Goal: Task Accomplishment & Management: Manage account settings

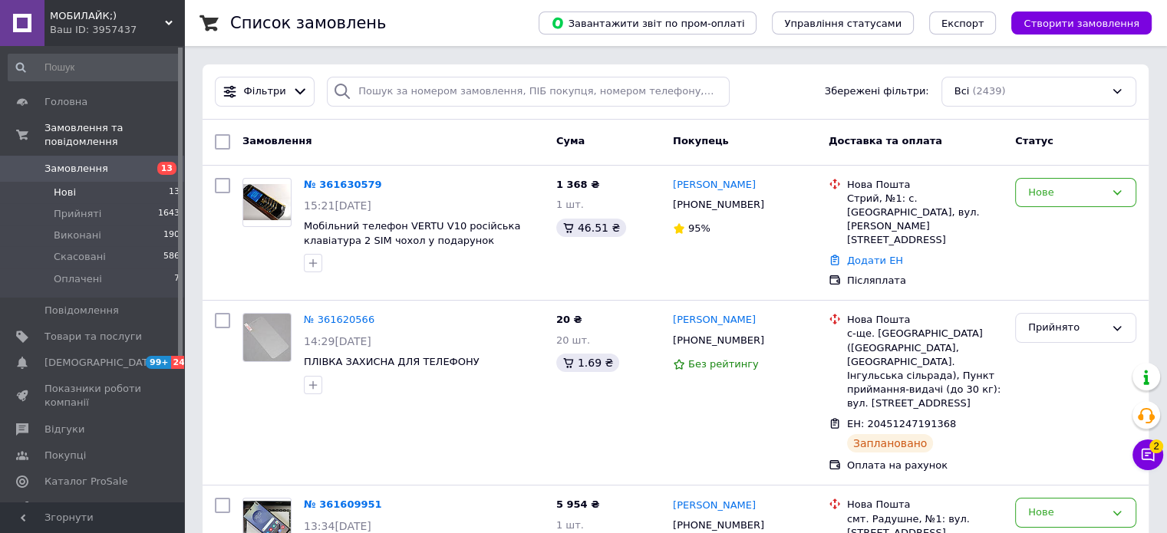
click at [64, 186] on span "Нові" at bounding box center [65, 193] width 22 height 14
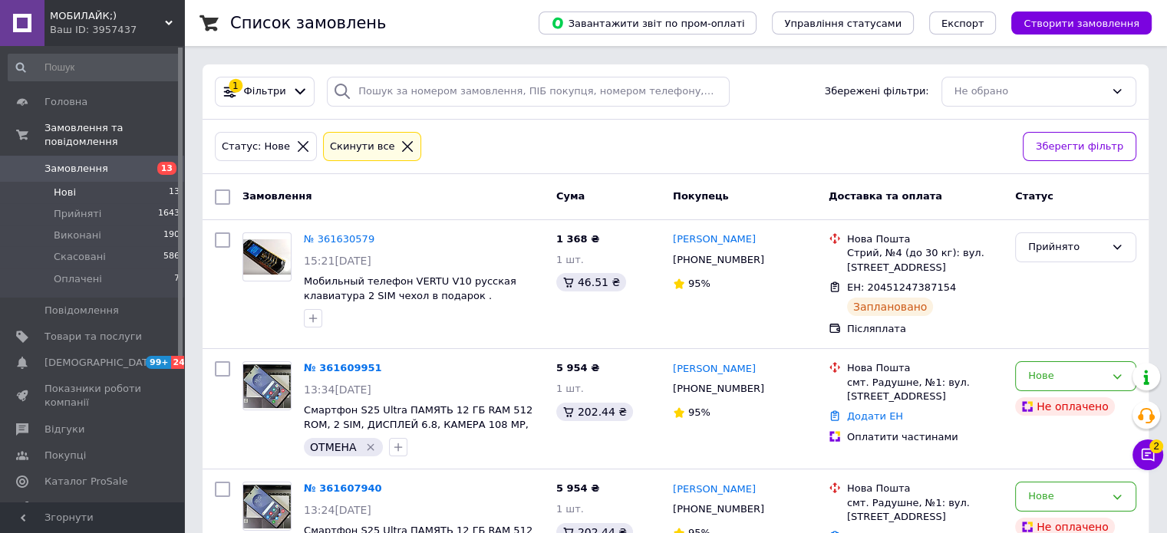
click at [400, 143] on icon at bounding box center [407, 147] width 14 height 14
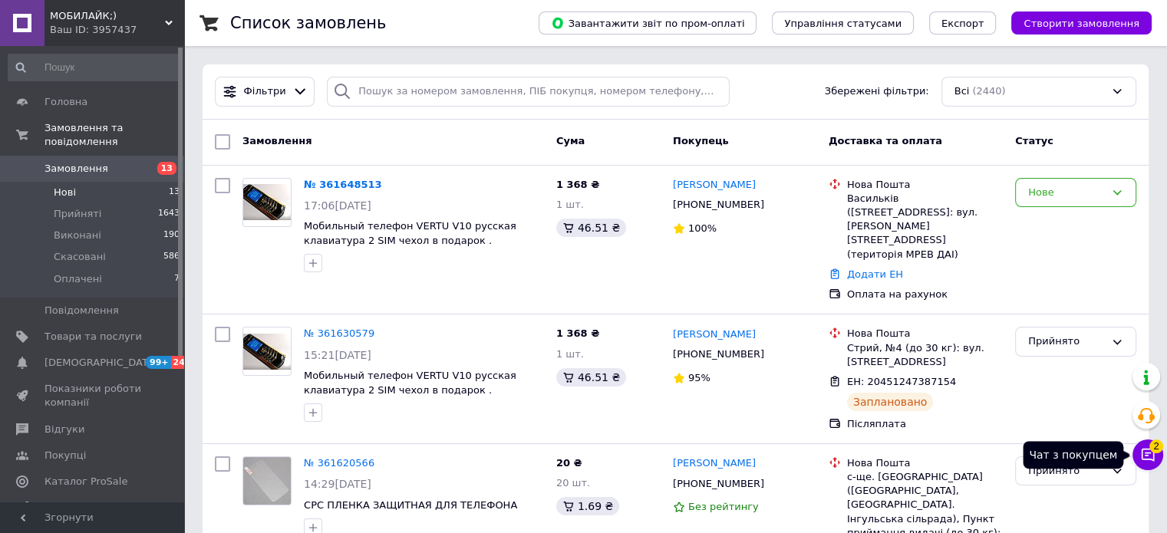
click at [1151, 457] on icon at bounding box center [1147, 454] width 15 height 15
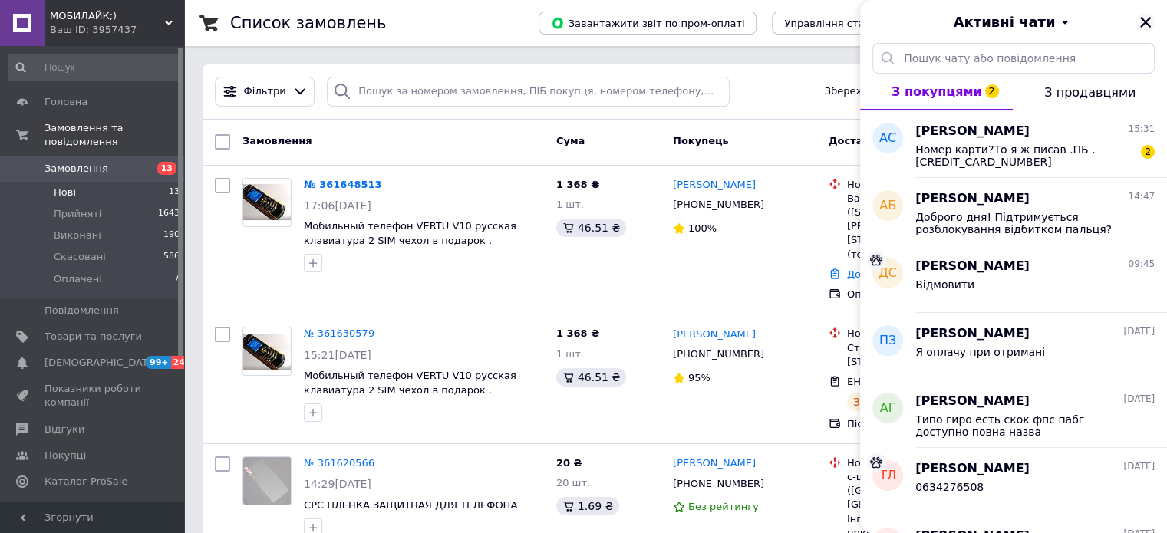
click at [1141, 15] on button "Закрити" at bounding box center [1145, 22] width 18 height 18
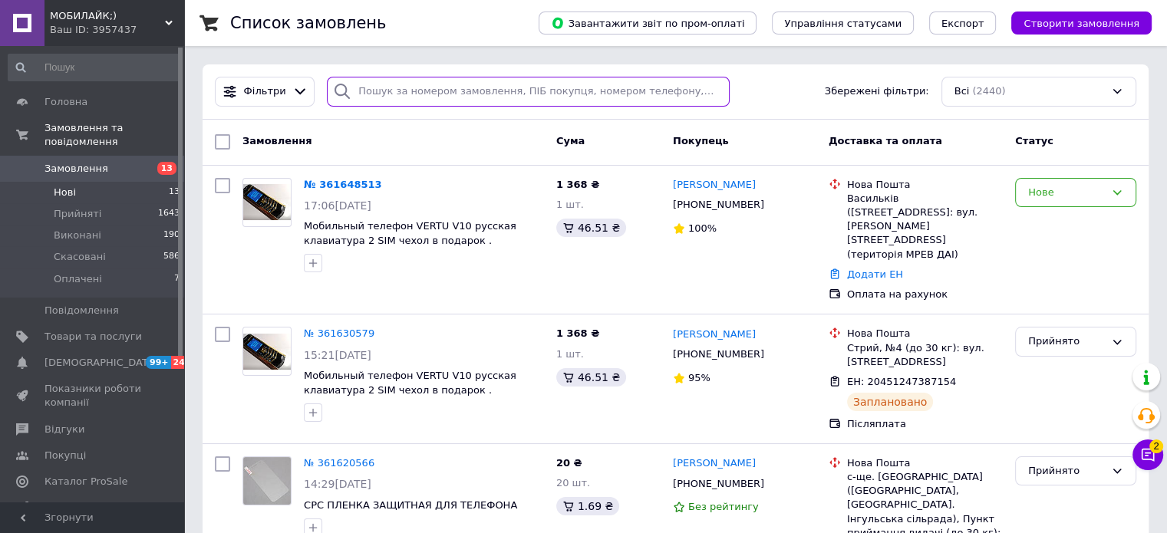
click at [416, 94] on input "search" at bounding box center [528, 92] width 403 height 30
paste input "380986379071"
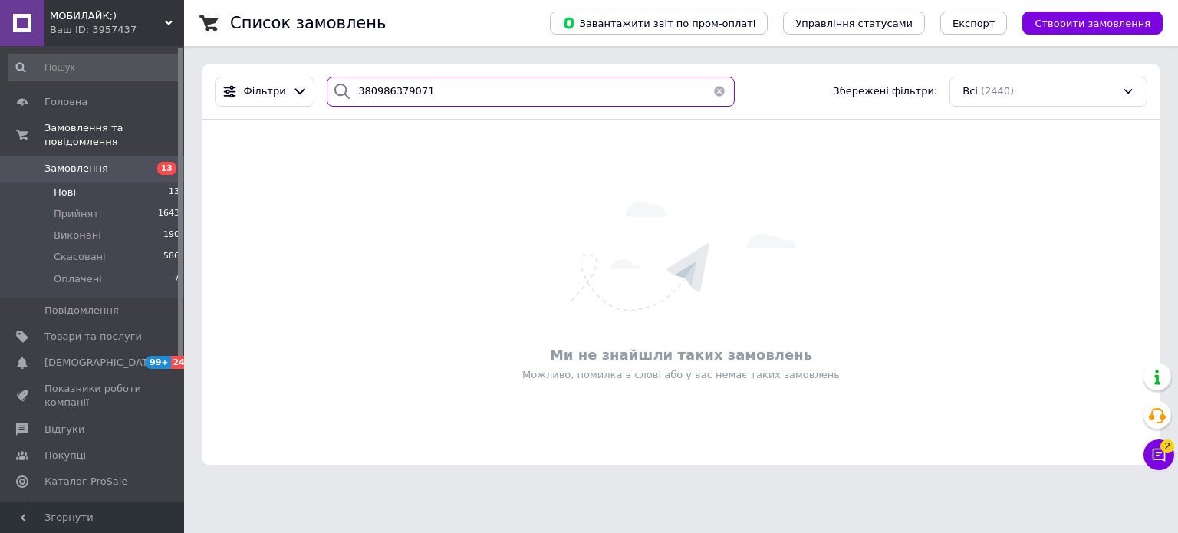
type input "380986379071"
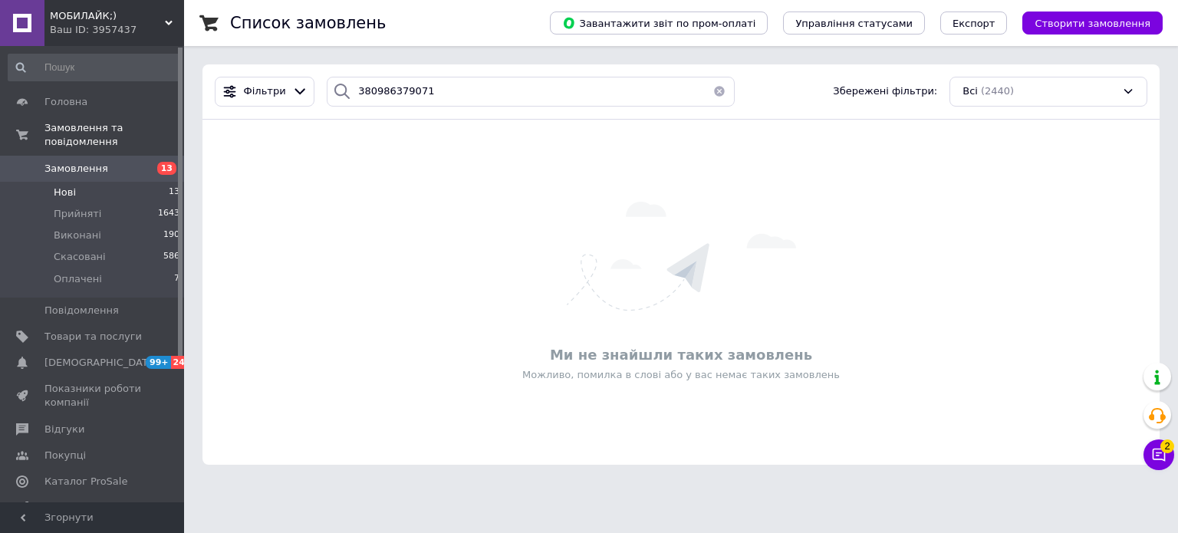
click at [716, 91] on button "button" at bounding box center [719, 92] width 31 height 30
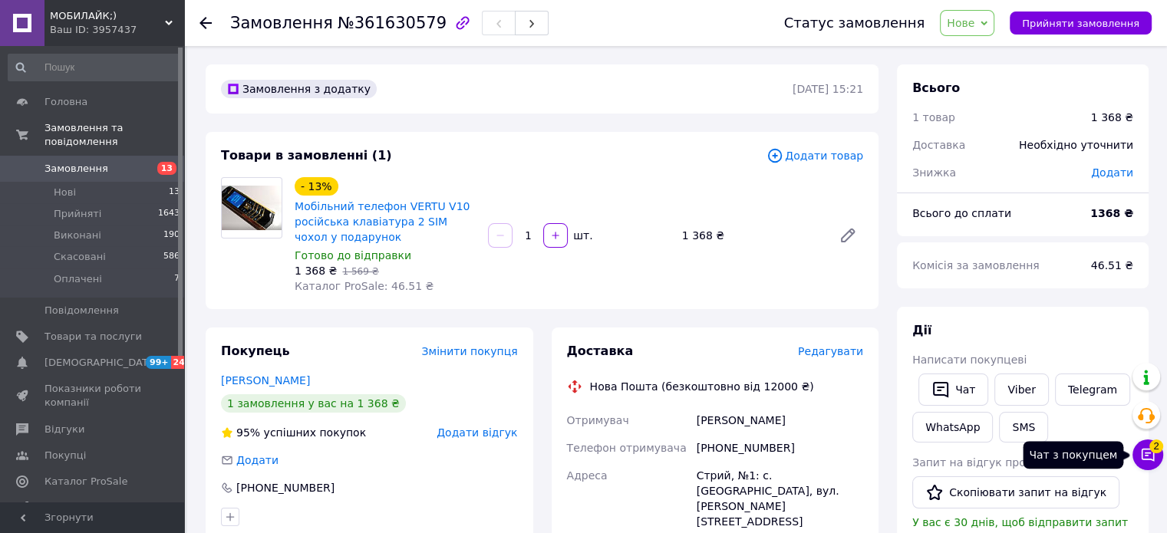
click at [1157, 452] on span "2" at bounding box center [1156, 447] width 14 height 14
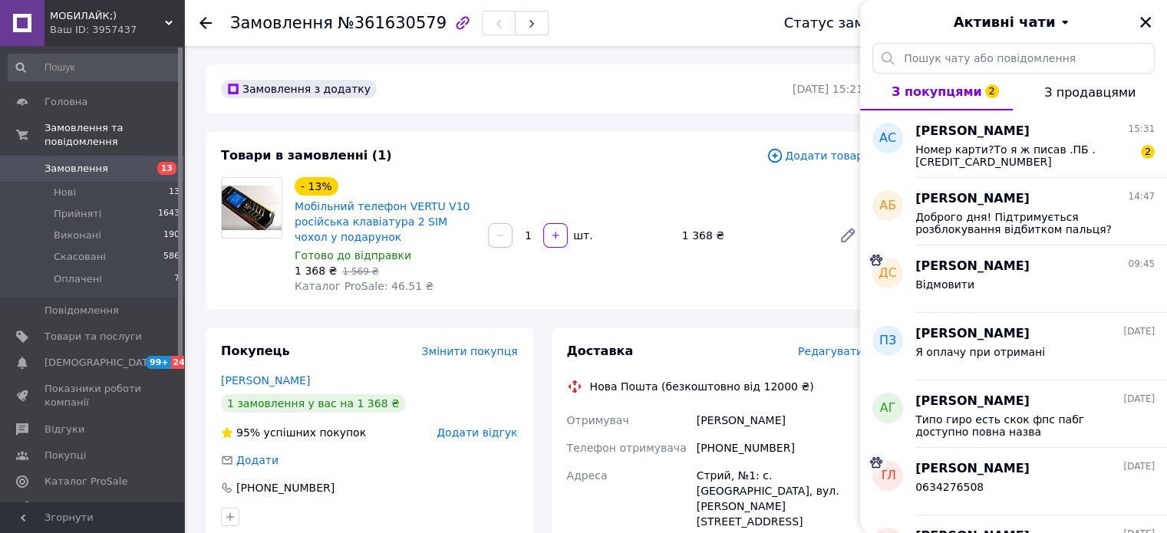
click at [1148, 18] on icon "Закрити" at bounding box center [1145, 22] width 14 height 14
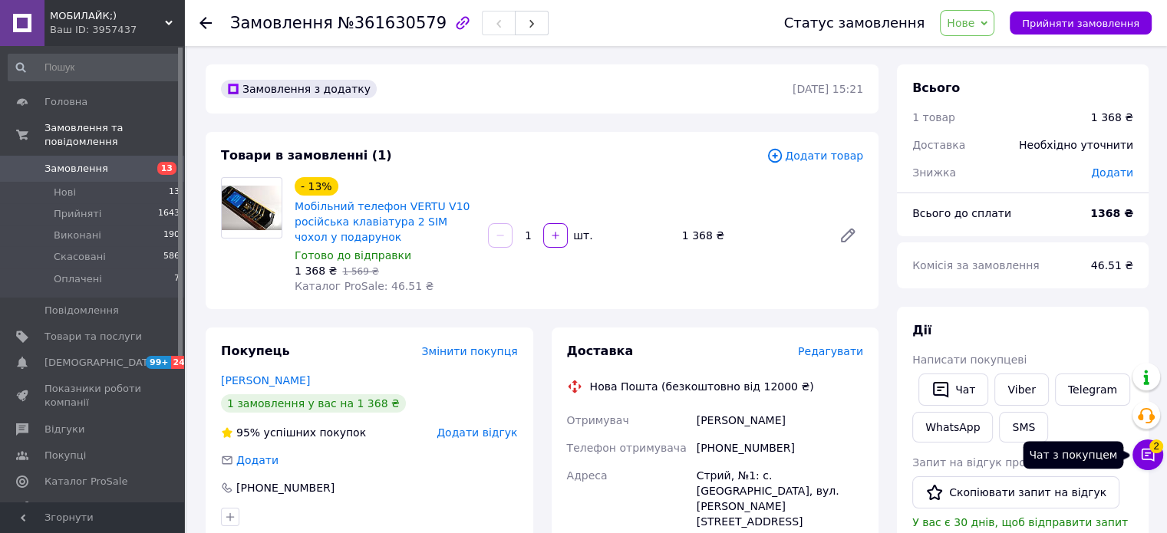
click at [1152, 459] on icon at bounding box center [1147, 454] width 15 height 15
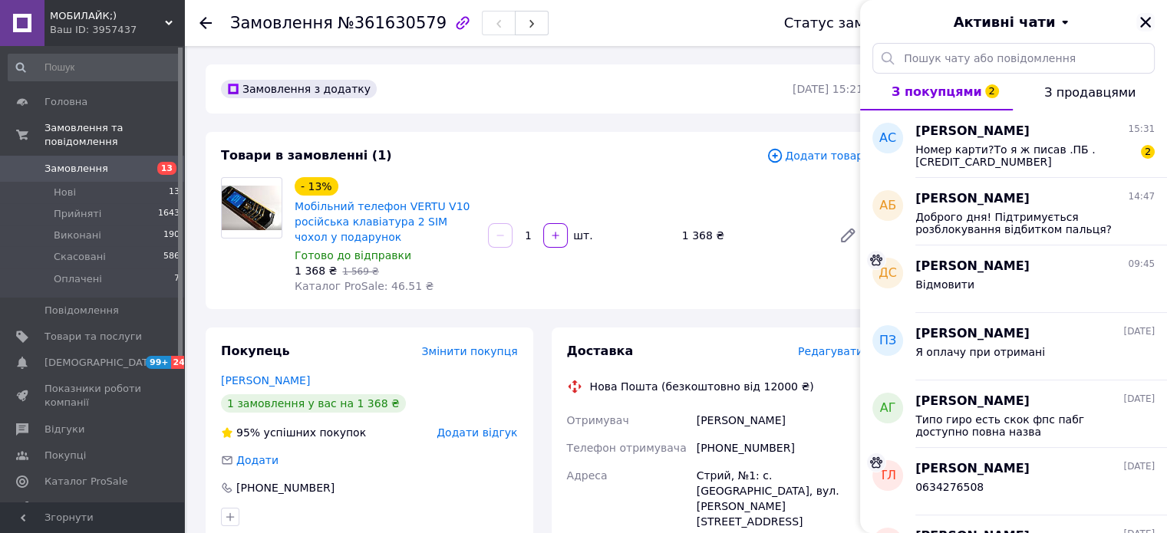
click at [1141, 23] on icon "Закрити" at bounding box center [1145, 22] width 14 height 14
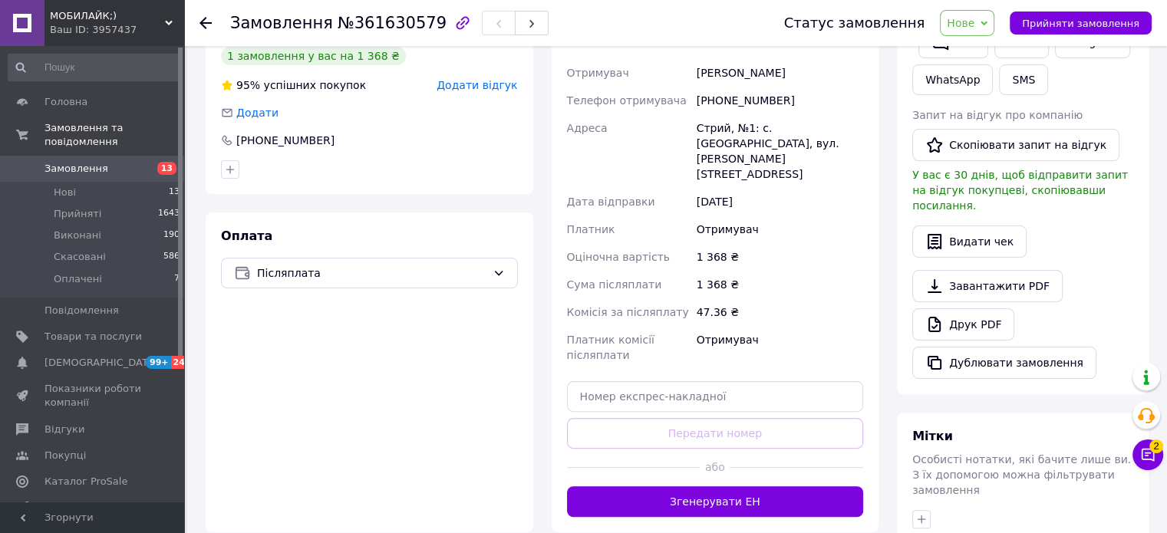
scroll to position [384, 0]
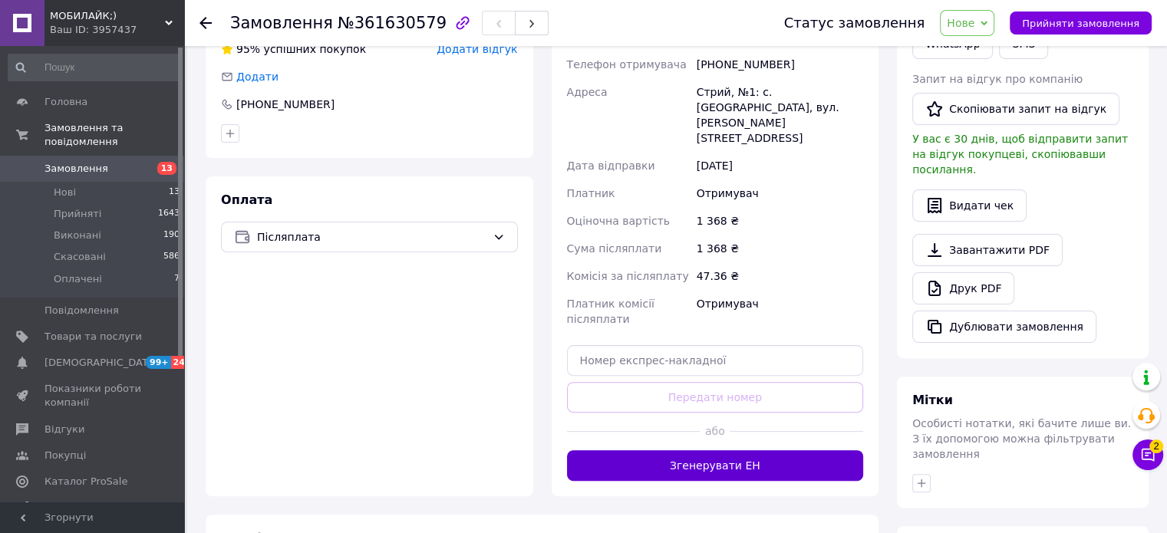
click at [727, 450] on button "Згенерувати ЕН" at bounding box center [715, 465] width 297 height 31
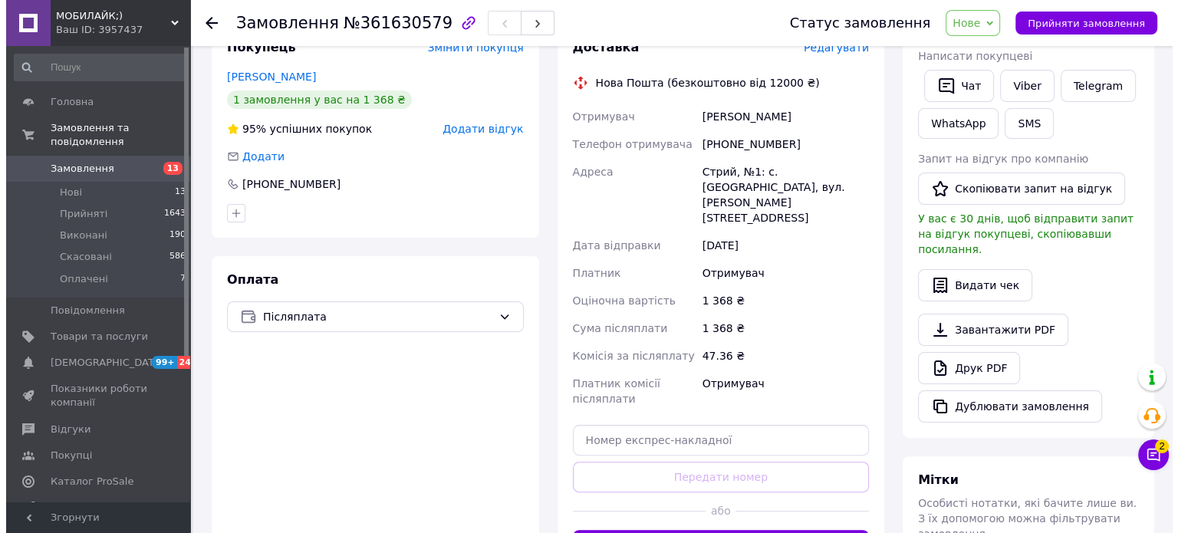
scroll to position [230, 0]
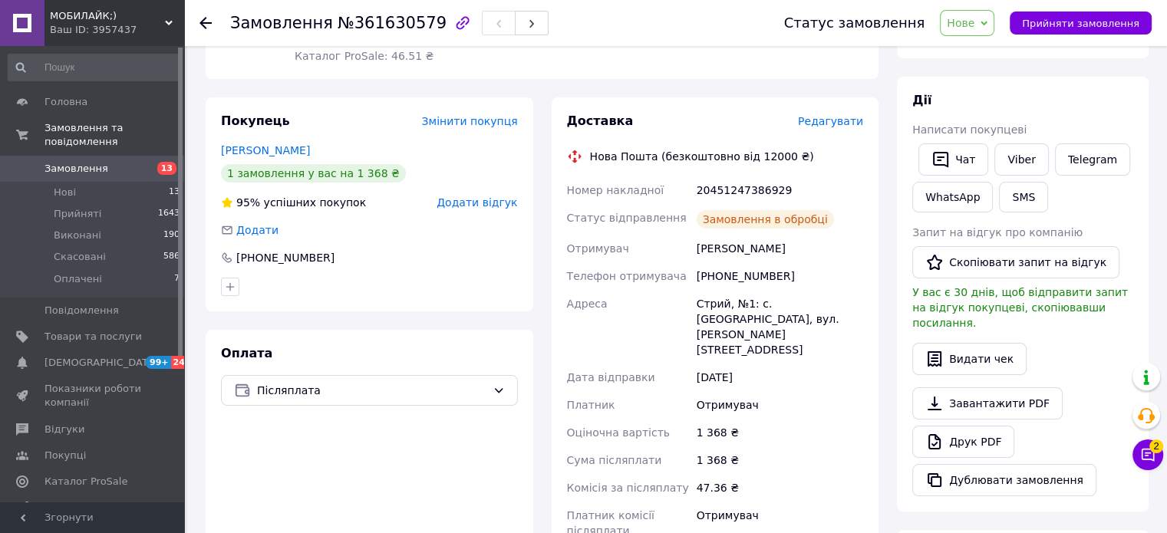
click at [838, 122] on span "Редагувати" at bounding box center [830, 121] width 65 height 12
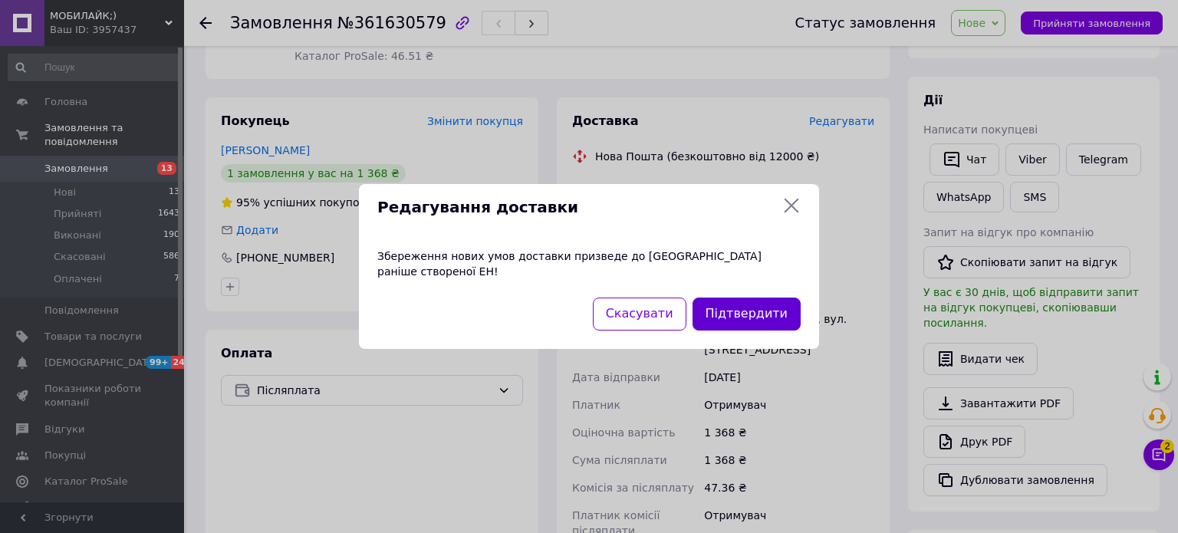
click at [768, 316] on button "Підтвердити" at bounding box center [747, 314] width 108 height 33
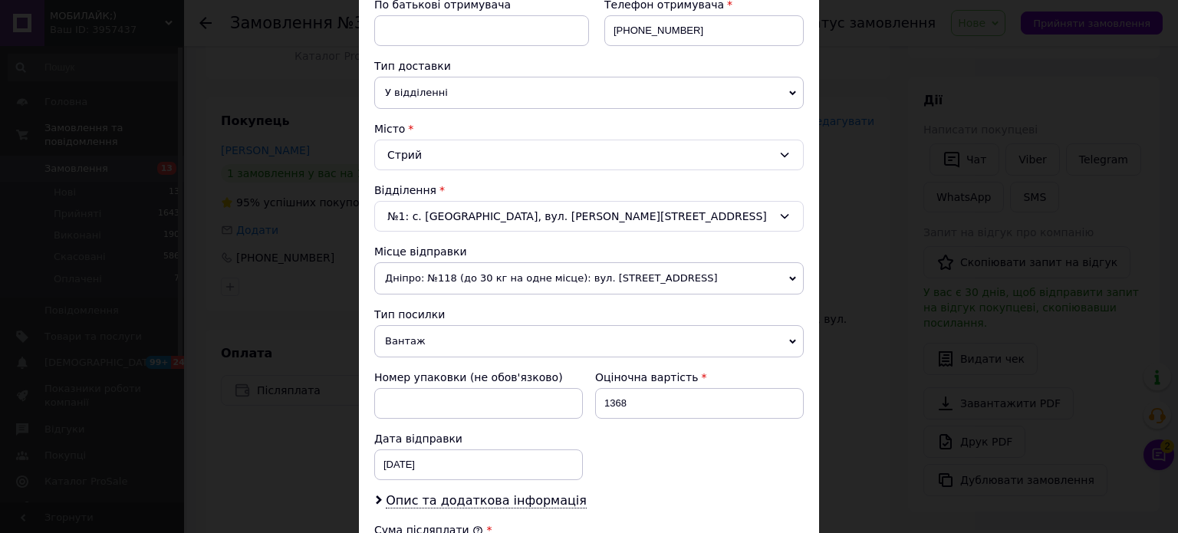
scroll to position [307, 0]
click at [433, 218] on div "№1: с. Грабовець, вул. Поповича, 11а" at bounding box center [589, 214] width 430 height 31
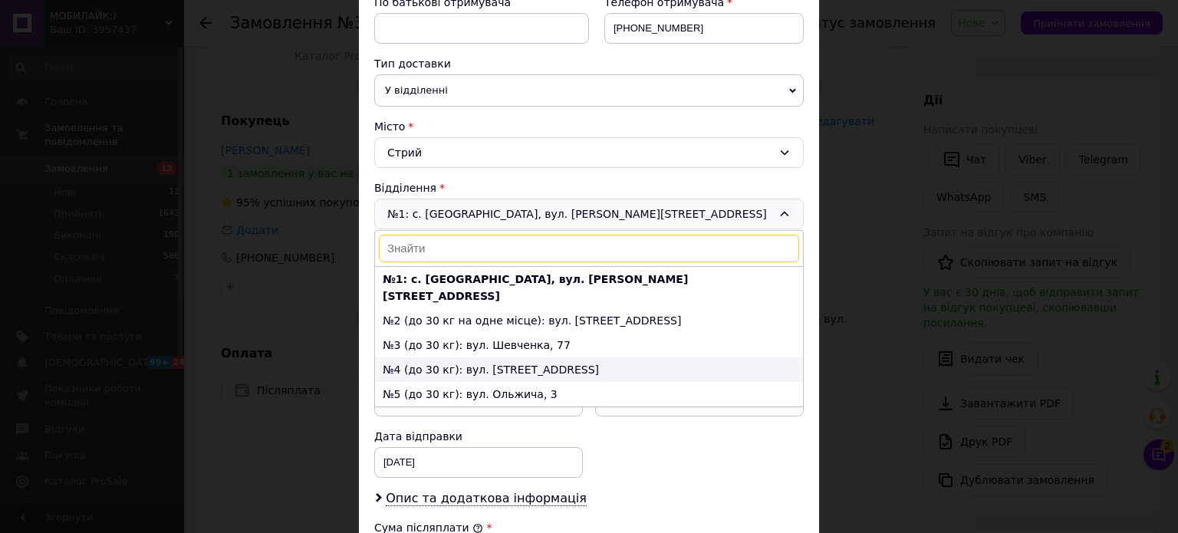
click at [446, 358] on li "№4 (до 30 кг): вул. [STREET_ADDRESS]" at bounding box center [589, 370] width 428 height 25
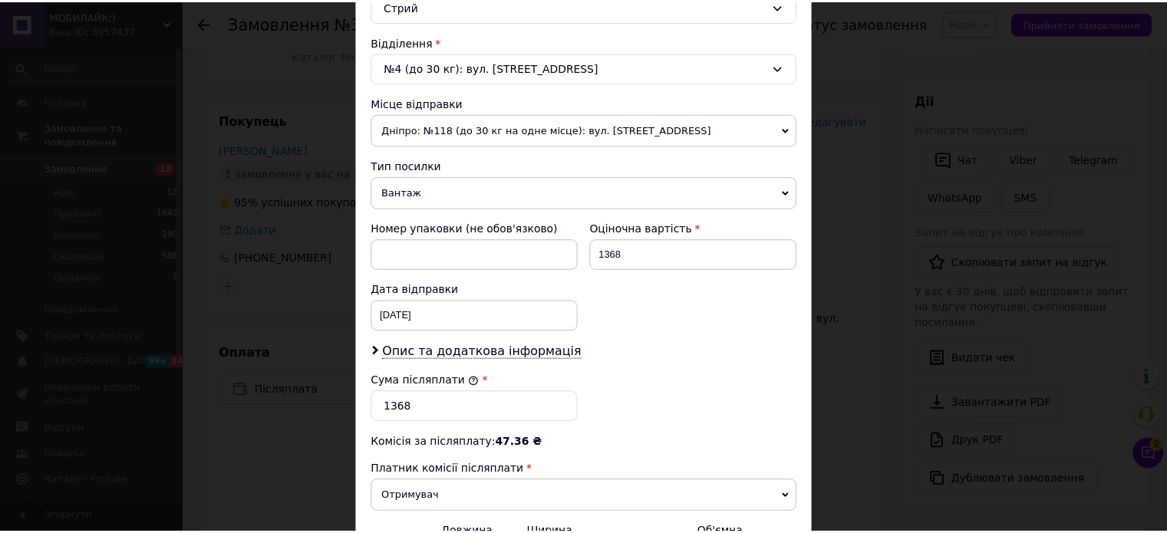
scroll to position [632, 0]
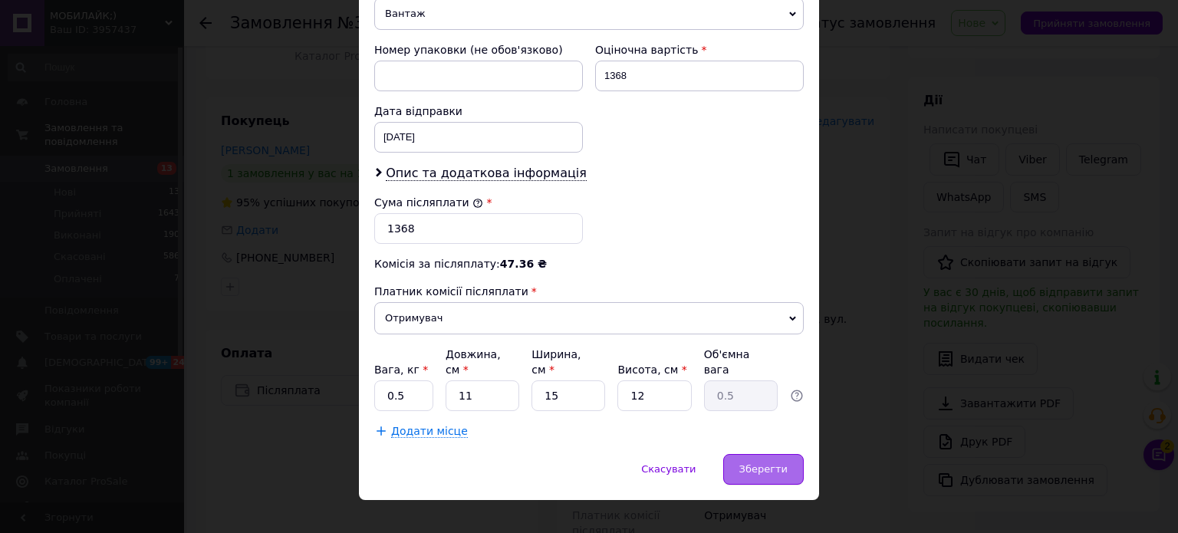
click at [773, 463] on span "Зберегти" at bounding box center [764, 469] width 48 height 12
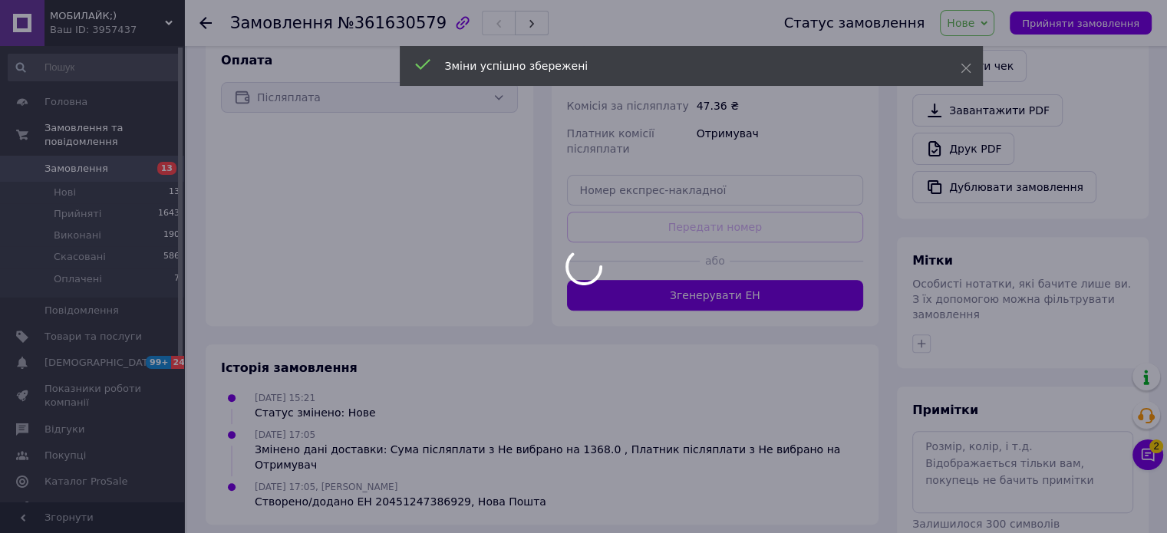
scroll to position [537, 0]
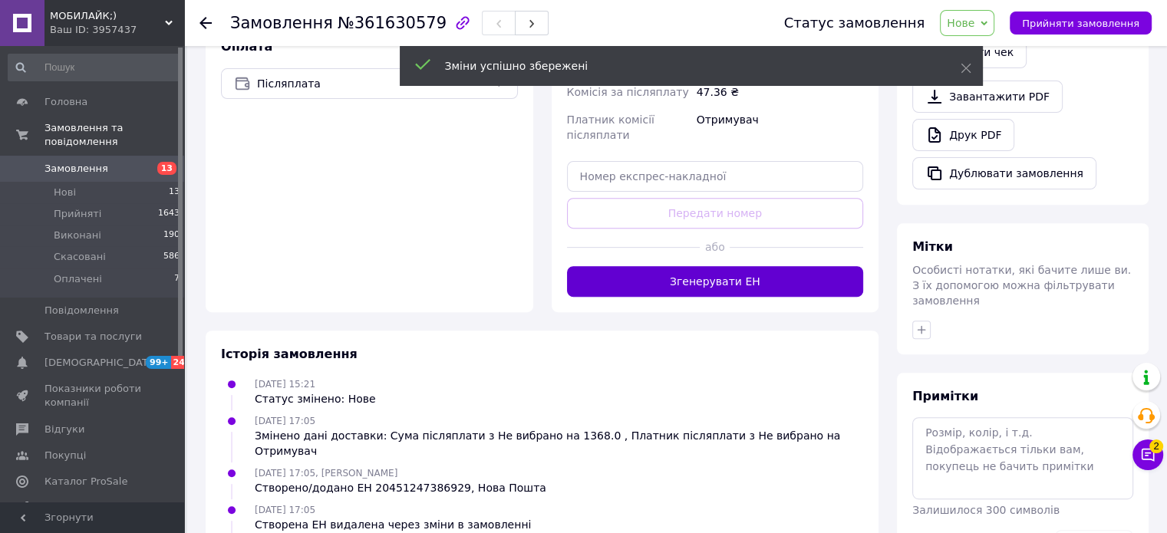
click at [721, 278] on button "Згенерувати ЕН" at bounding box center [715, 281] width 297 height 31
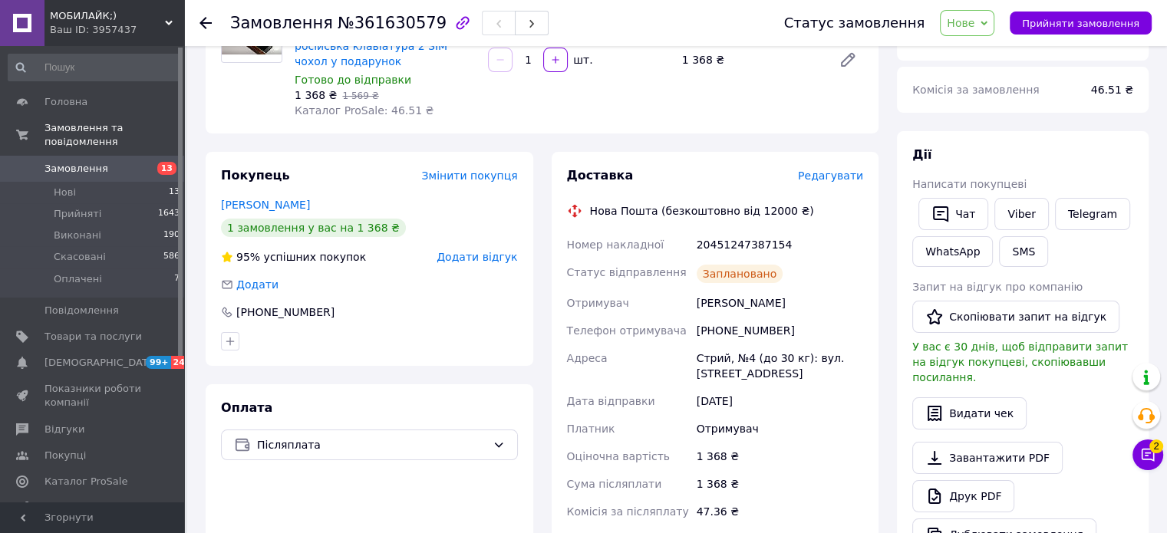
scroll to position [153, 0]
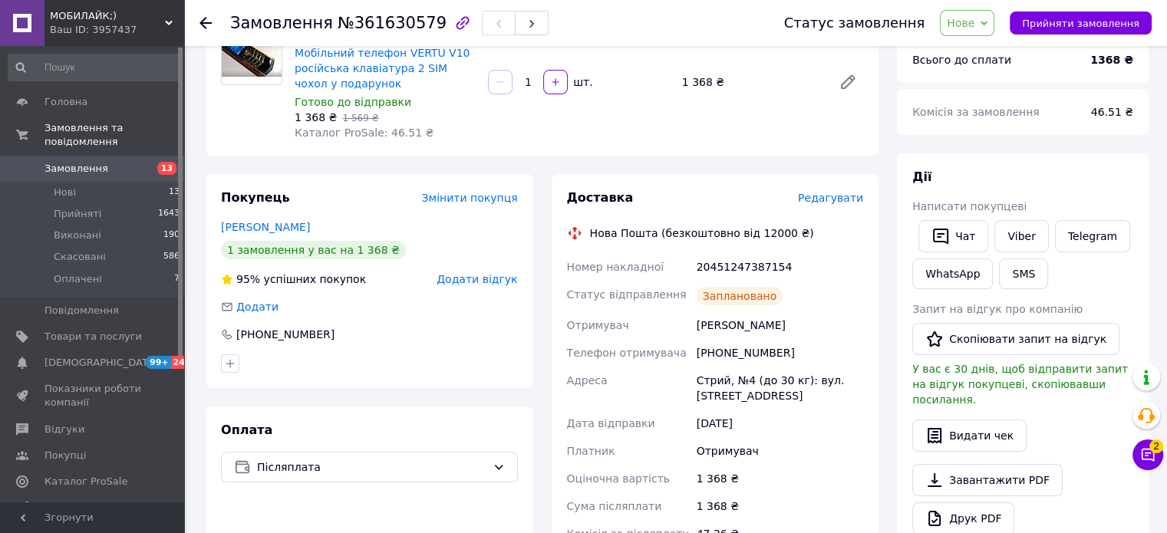
click at [739, 272] on div "20451247387154" at bounding box center [780, 267] width 173 height 28
copy div "20451247387154"
click at [1022, 269] on button "SMS" at bounding box center [1023, 274] width 49 height 31
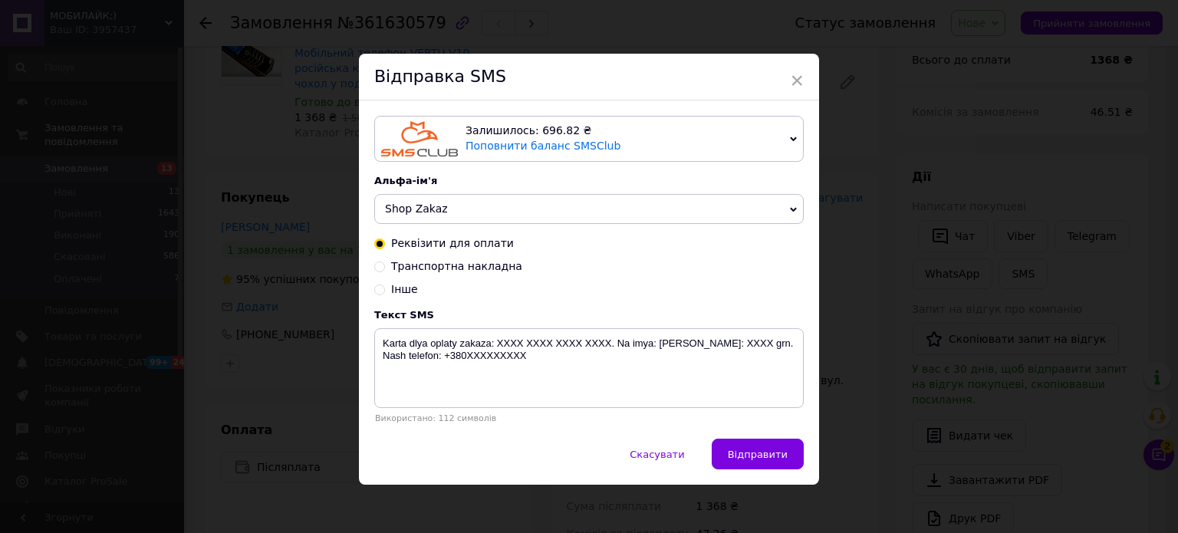
click at [384, 294] on div "Інше" at bounding box center [589, 289] width 430 height 15
click at [377, 288] on input "Інше" at bounding box center [379, 288] width 11 height 11
radio input "true"
radio input "false"
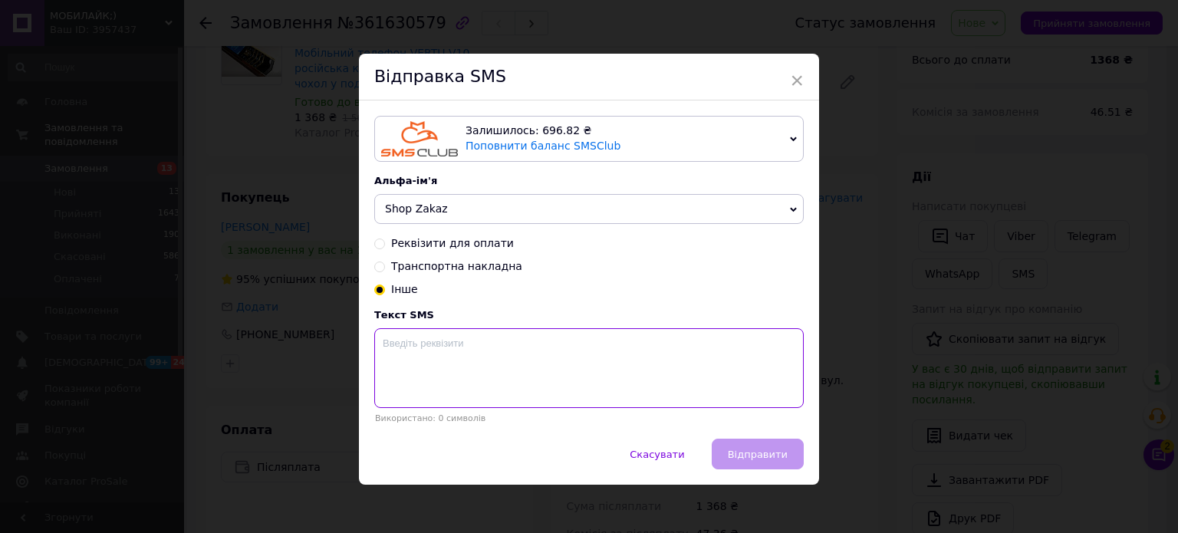
click at [447, 364] on textarea at bounding box center [589, 368] width 430 height 80
paste textarea "20451247387154"
click at [755, 367] on textarea "20451247387154" at bounding box center [589, 368] width 430 height 80
paste textarea "Номер накладної телефон"
type textarea "20451247387154 Номер накладної телефон"
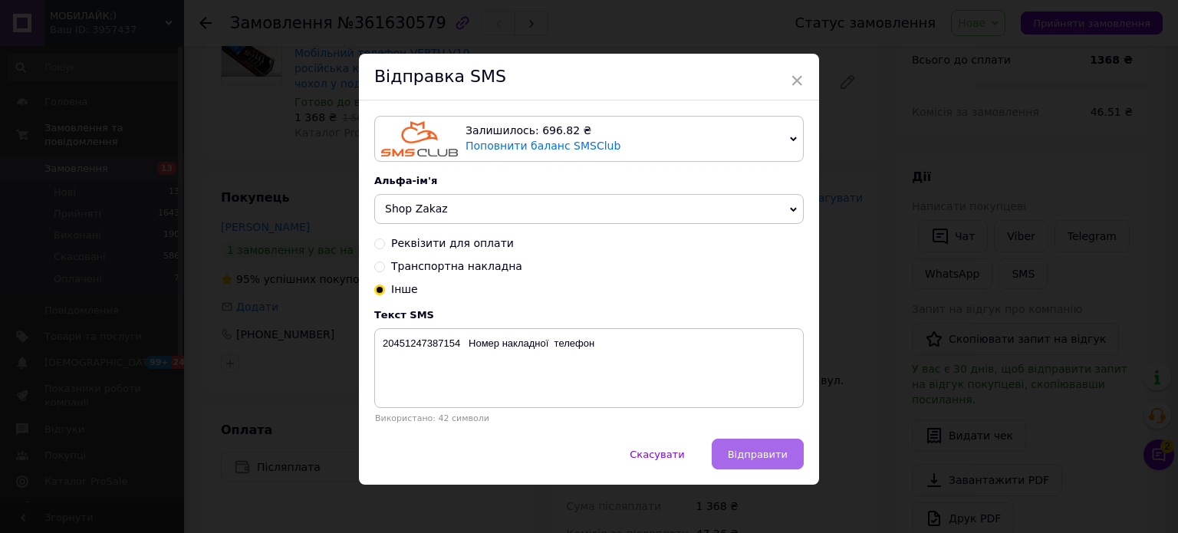
click at [753, 457] on span "Відправити" at bounding box center [758, 455] width 60 height 12
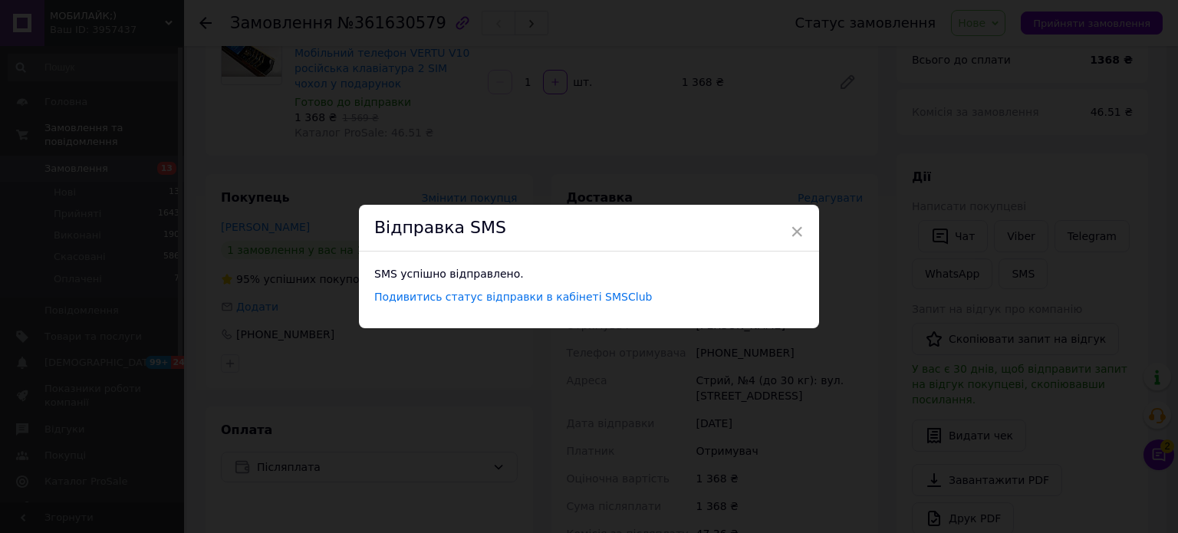
click at [652, 439] on div "× Відправка SMS SMS успішно відправлено. Подивитись статус відправки в кабінеті…" at bounding box center [589, 266] width 1178 height 533
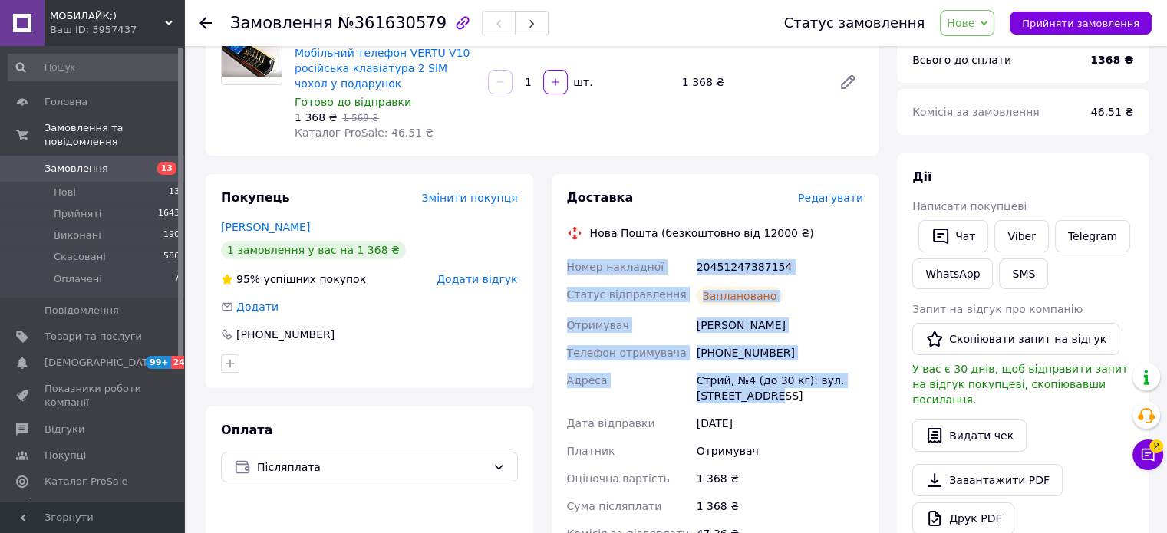
drag, startPoint x: 581, startPoint y: 280, endPoint x: 810, endPoint y: 404, distance: 260.9
click at [810, 404] on div "Номер накладної 20451247387154 Статус відправлення Заплановано Отримувач Ткач Й…" at bounding box center [715, 435] width 303 height 365
copy div "Номер накладної 20451247387154 Статус відправлення Заплановано Отримувач Ткач Й…"
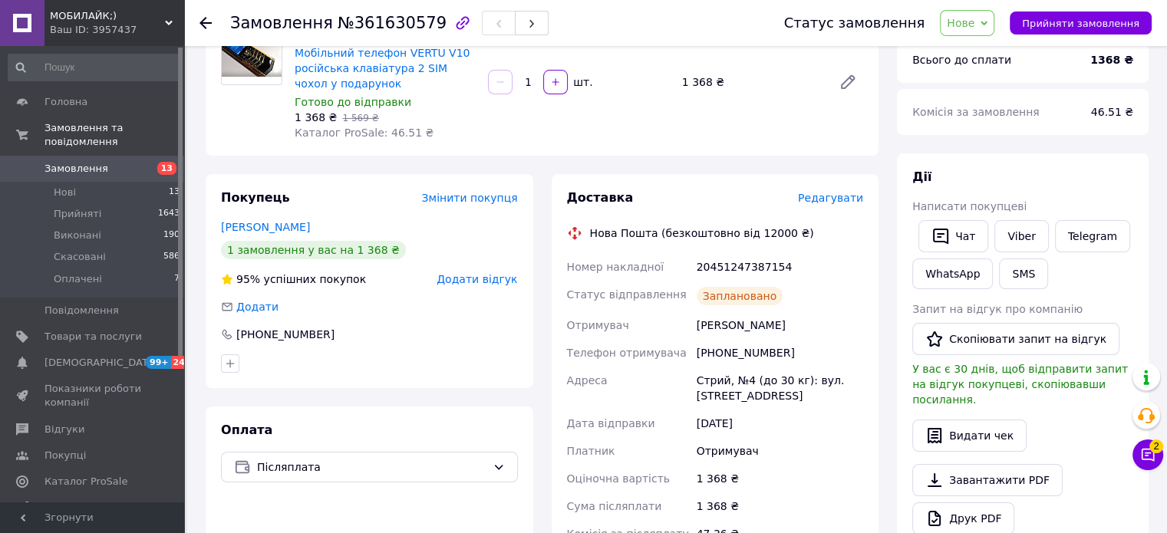
drag, startPoint x: 1130, startPoint y: 268, endPoint x: 1111, endPoint y: 264, distance: 19.6
click at [1129, 266] on div "Чат Viber Telegram WhatsApp SMS" at bounding box center [1022, 254] width 227 height 75
click at [1079, 30] on button "Прийняти замовлення" at bounding box center [1081, 23] width 142 height 23
